Goal: Information Seeking & Learning: Learn about a topic

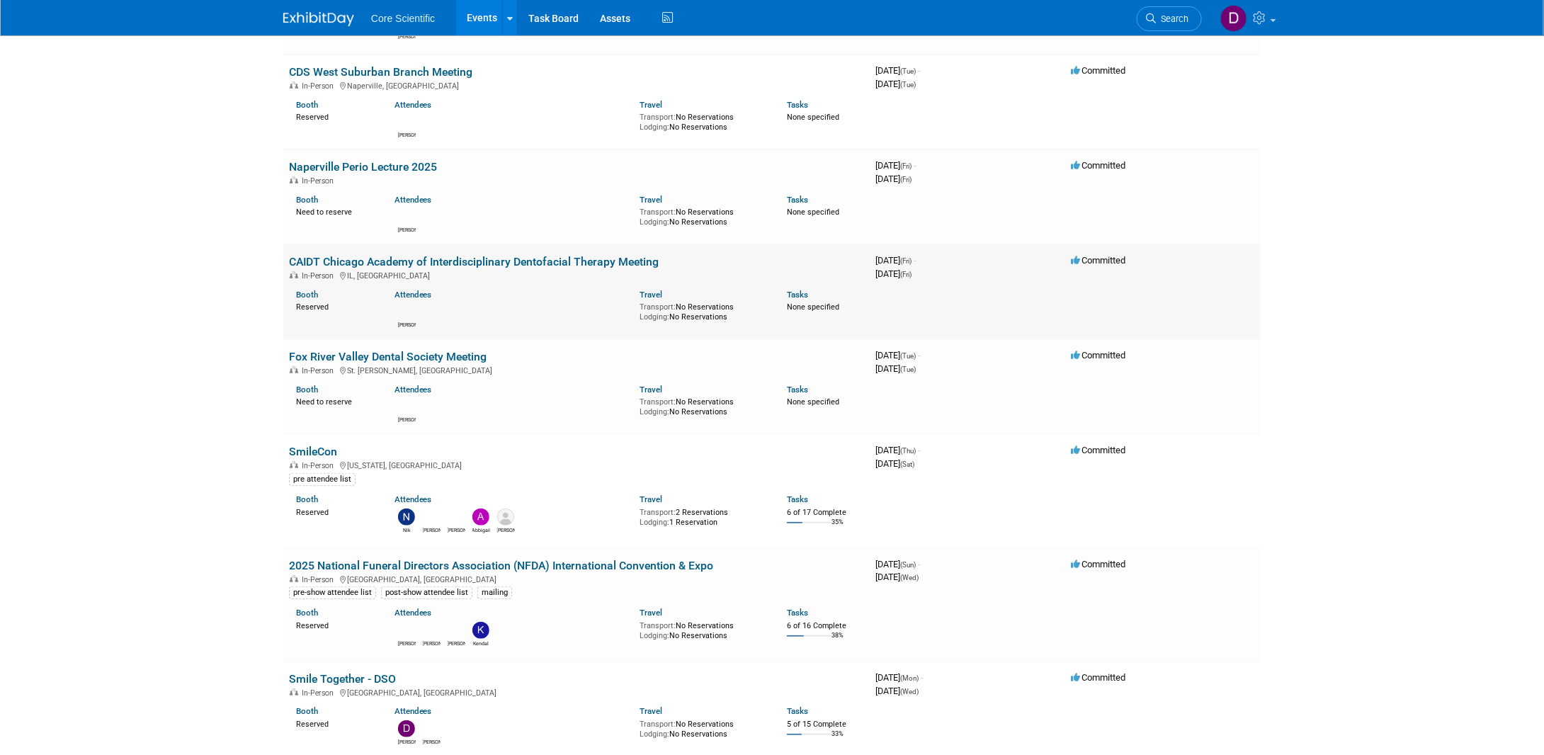
scroll to position [283, 0]
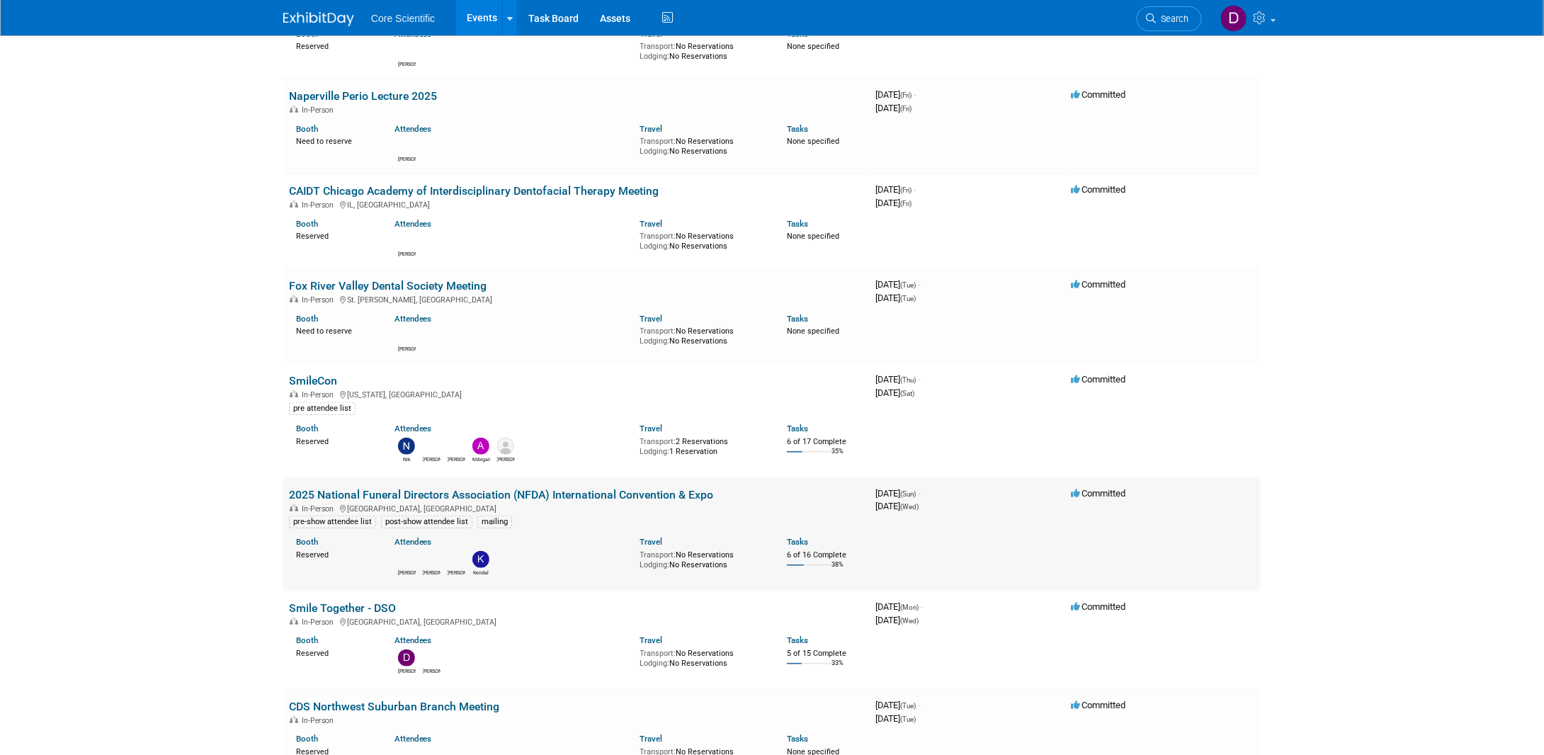
click at [404, 488] on link "2025 National Funeral Directors Association (NFDA) International Convention & E…" at bounding box center [501, 494] width 424 height 13
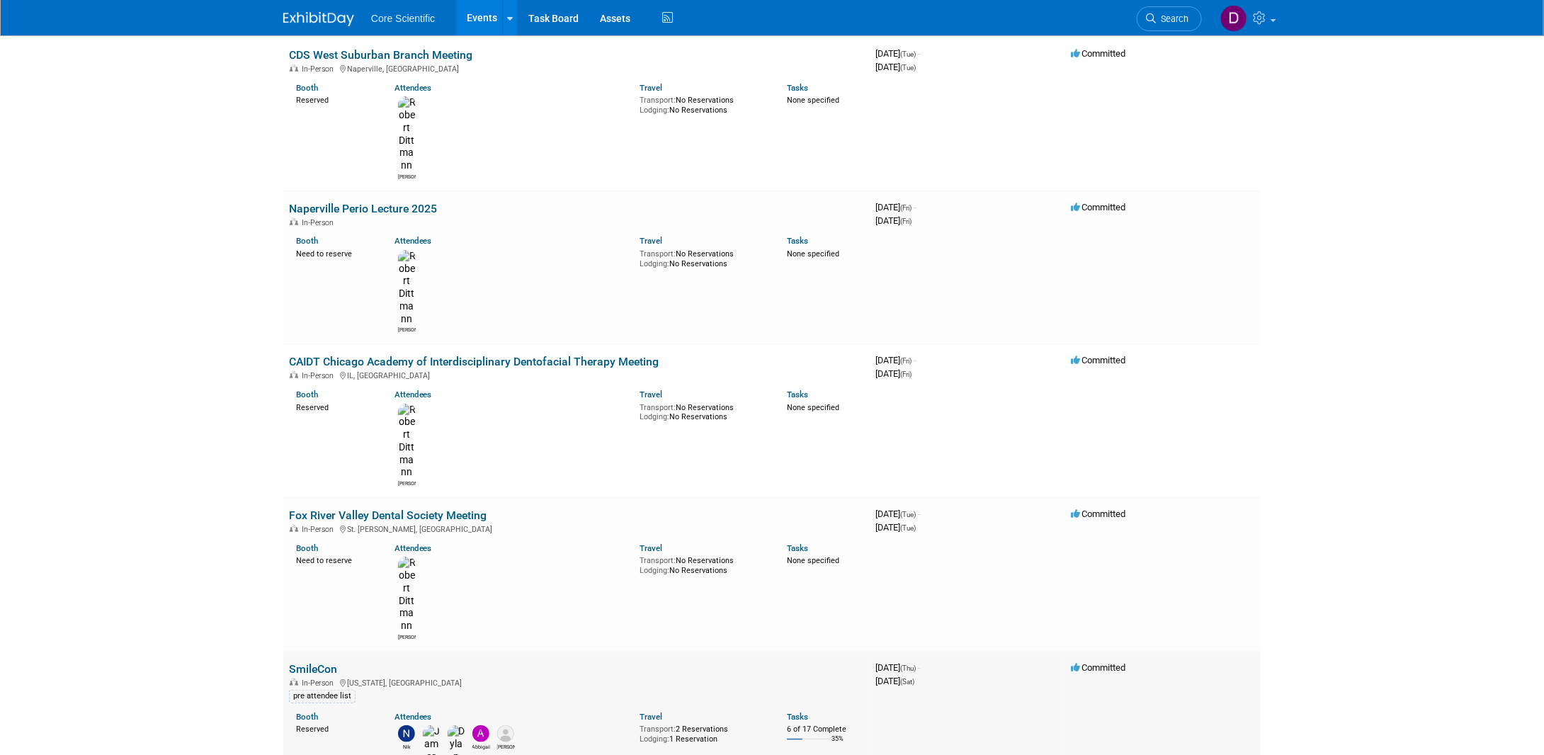
click at [319, 662] on link "SmileCon" at bounding box center [313, 668] width 48 height 13
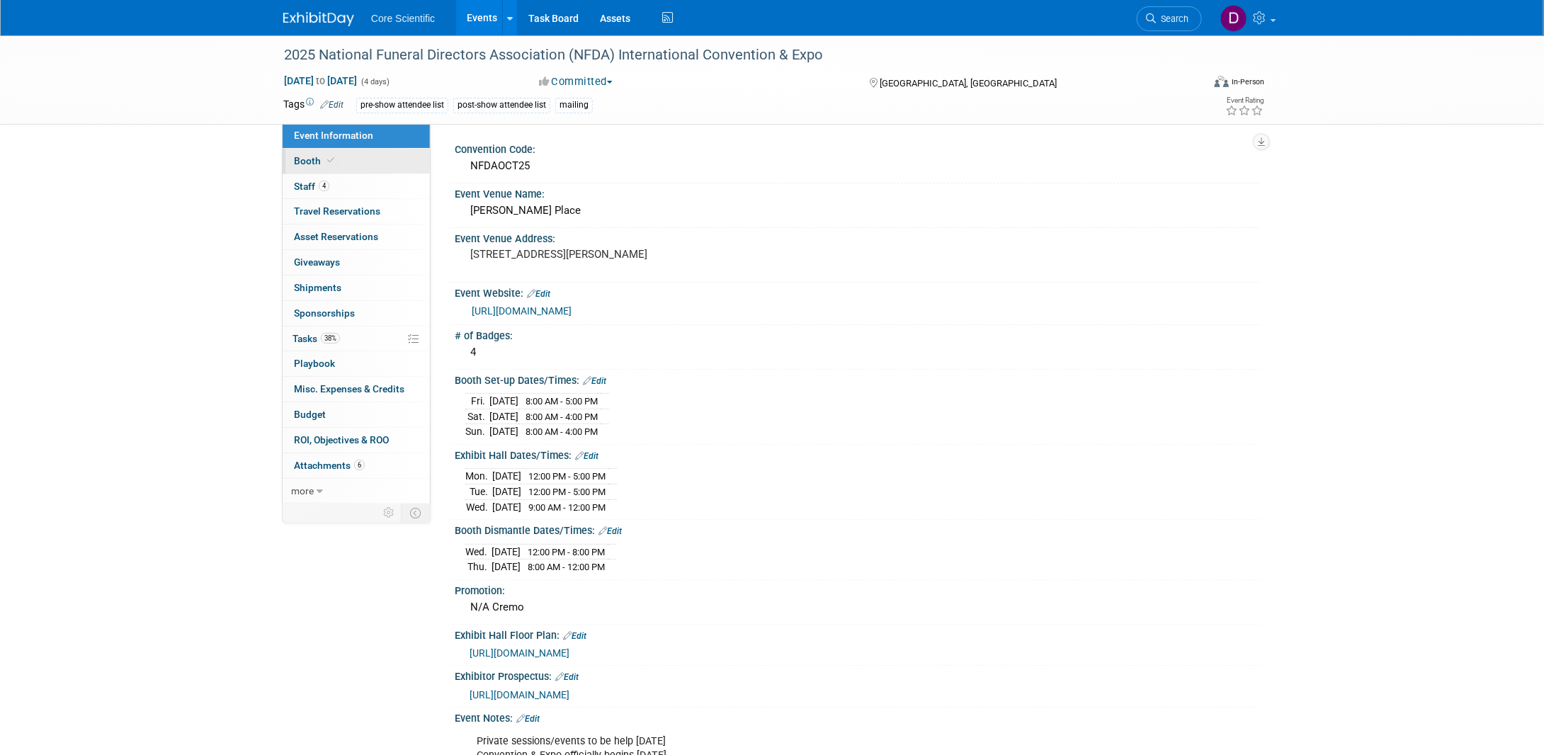
click at [303, 162] on span "Booth" at bounding box center [315, 160] width 43 height 11
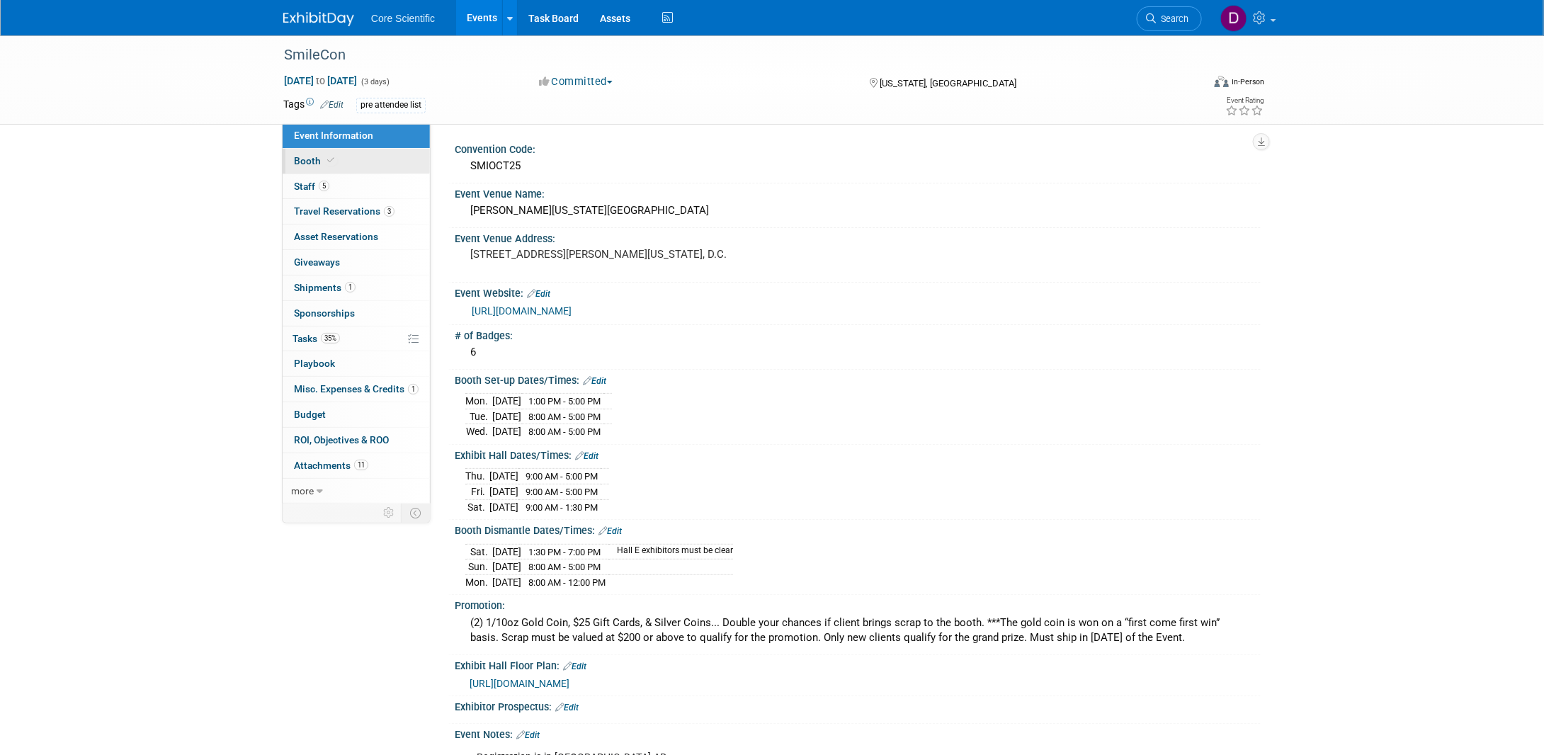
click at [319, 164] on span "Booth" at bounding box center [315, 160] width 43 height 11
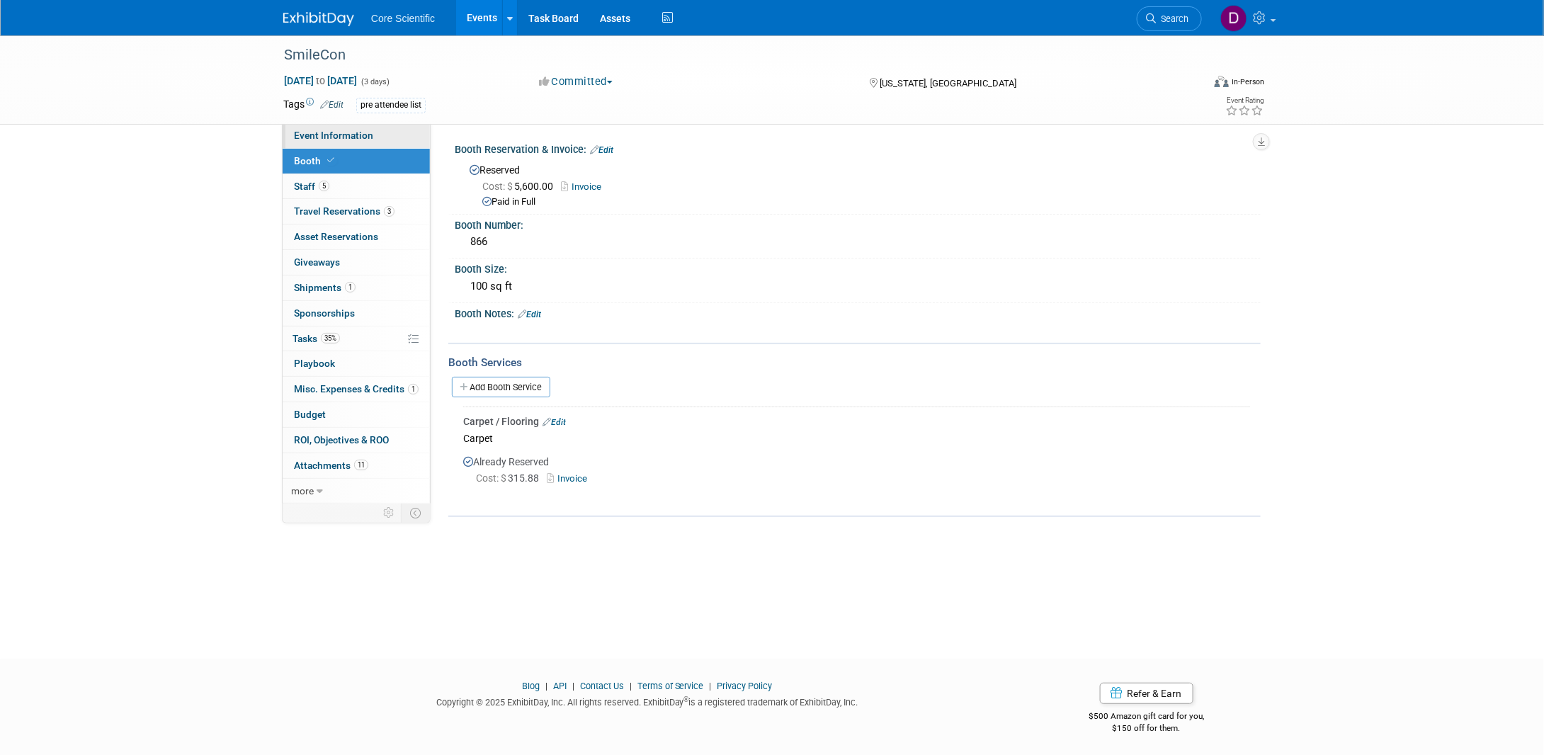
click at [329, 140] on span "Event Information" at bounding box center [333, 135] width 79 height 11
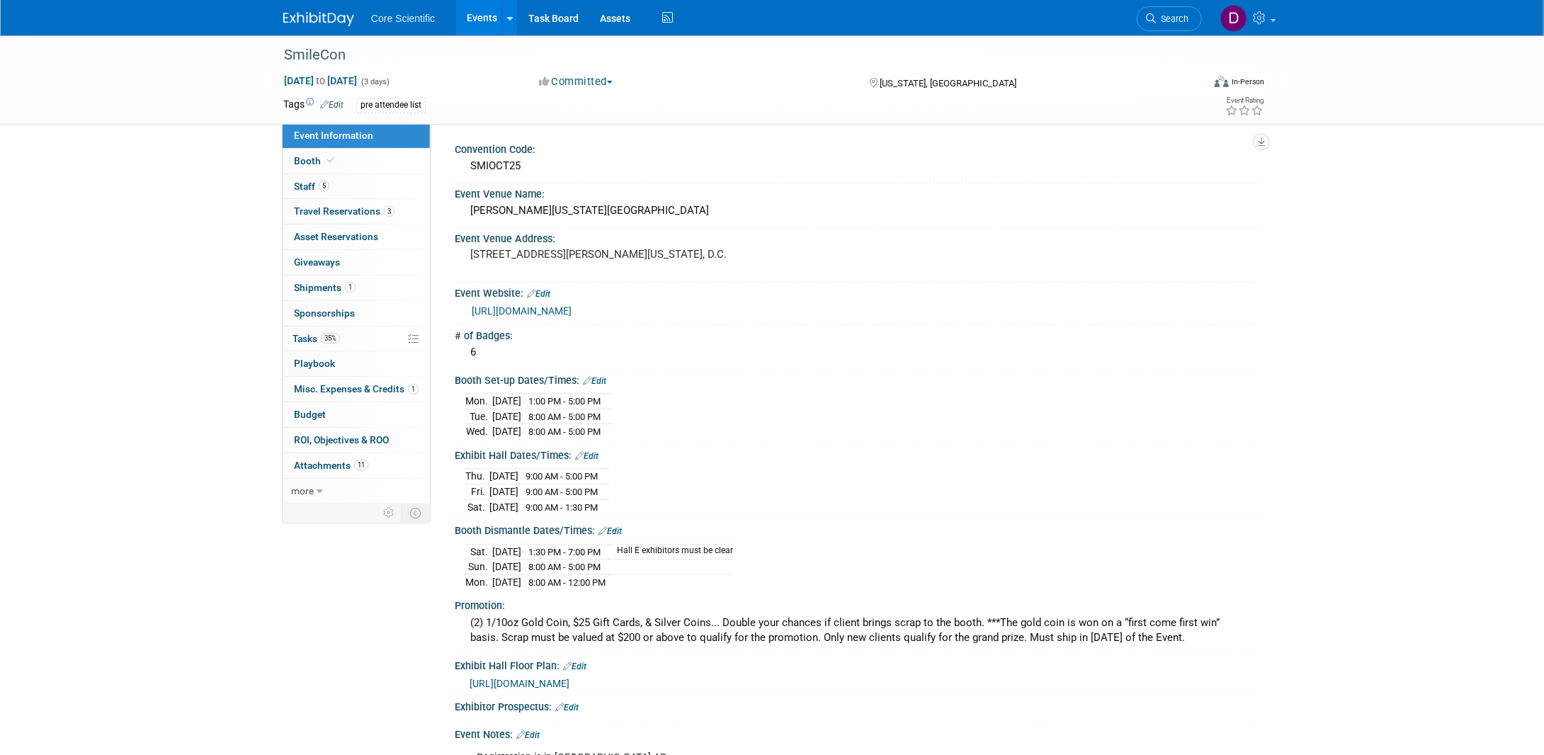
click at [310, 19] on img at bounding box center [318, 19] width 71 height 14
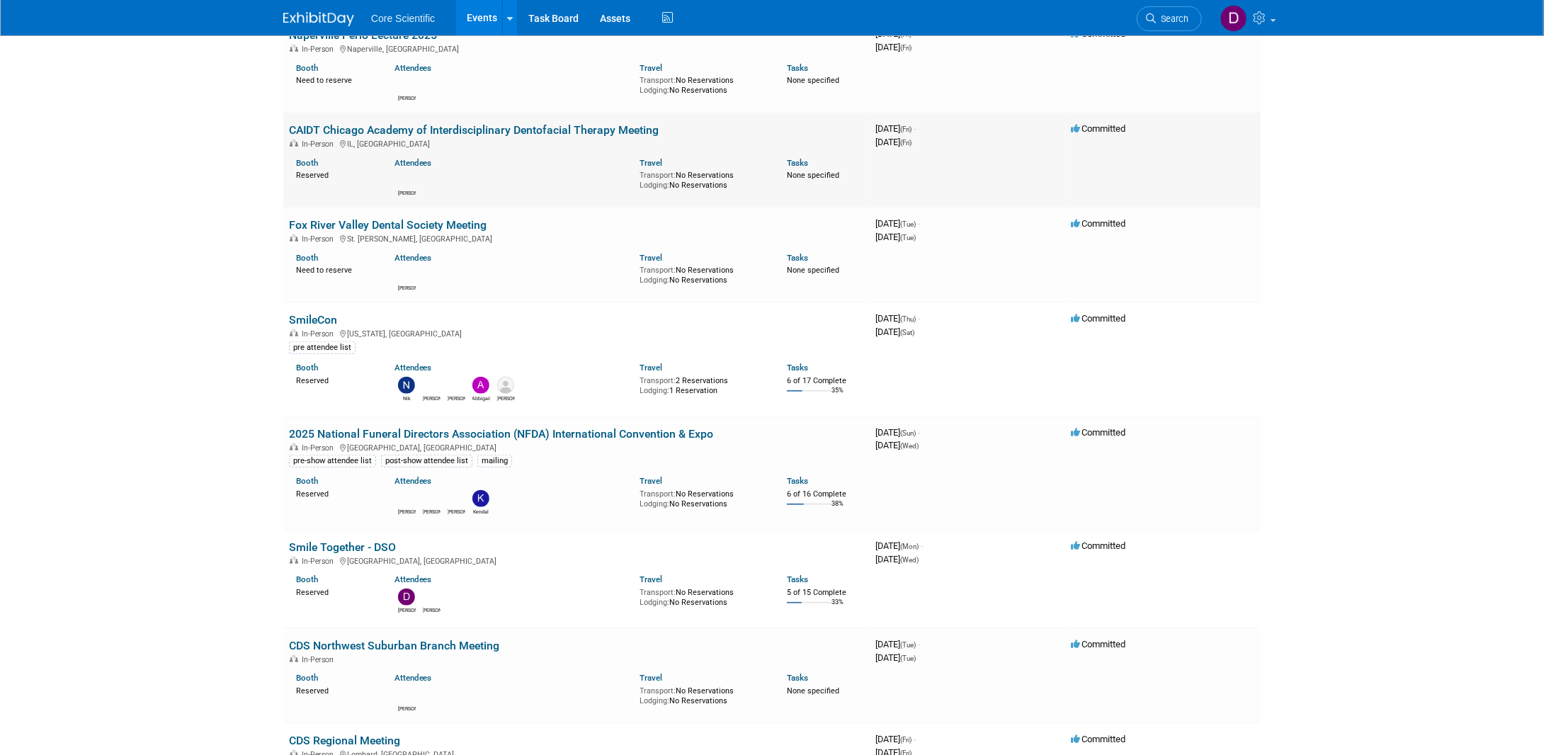
scroll to position [354, 0]
